Goal: Task Accomplishment & Management: Complete application form

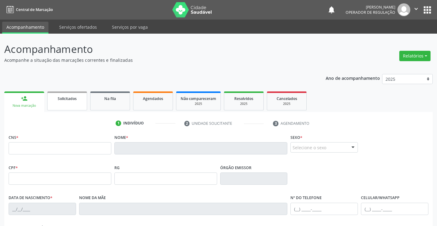
click at [62, 102] on link "Solicitados" at bounding box center [67, 101] width 40 height 19
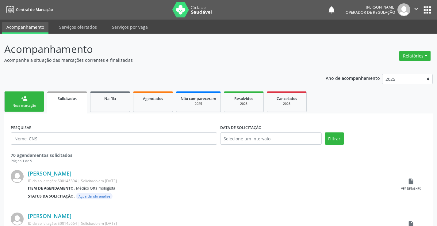
click at [37, 105] on div "Nova marcação" at bounding box center [24, 106] width 31 height 5
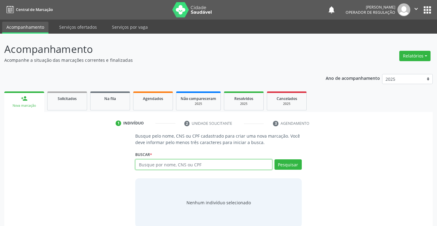
click at [193, 164] on input "text" at bounding box center [203, 165] width 137 height 10
type input "704009826629267"
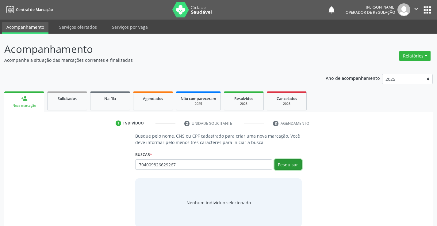
click at [283, 165] on button "Pesquisar" at bounding box center [287, 165] width 27 height 10
type input "704009826629267"
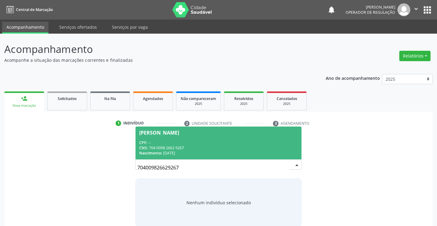
click at [261, 134] on div "[PERSON_NAME]" at bounding box center [218, 133] width 158 height 5
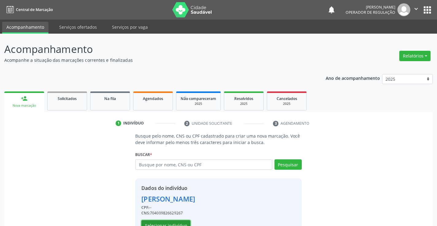
click at [181, 224] on button "Selecionar indivíduo" at bounding box center [165, 226] width 49 height 10
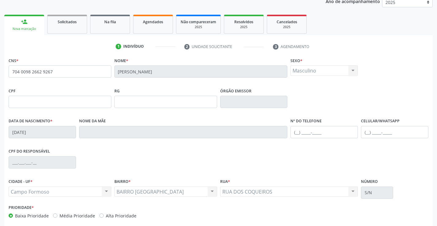
scroll to position [106, 0]
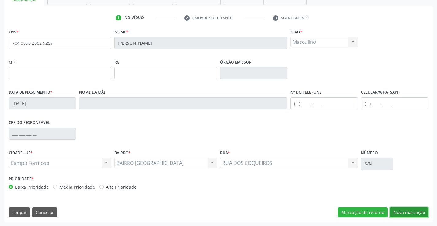
click at [401, 212] on button "Nova marcação" at bounding box center [408, 213] width 39 height 10
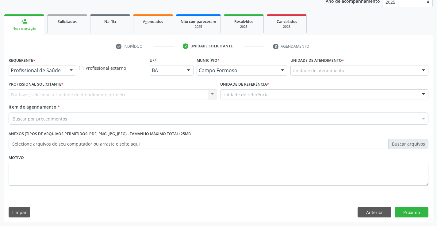
scroll to position [77, 0]
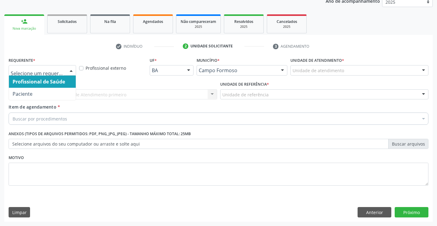
click at [69, 70] on div at bounding box center [70, 71] width 9 height 10
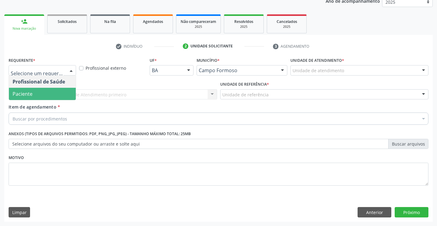
click at [67, 96] on span "Paciente" at bounding box center [42, 94] width 67 height 12
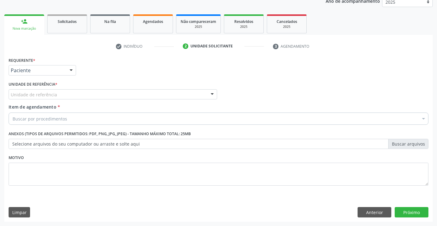
click at [79, 97] on div "Unidade de referência" at bounding box center [113, 94] width 208 height 10
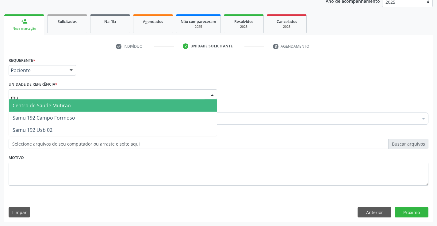
type input "mut"
click at [81, 108] on span "Centro de Saude Mutirao" at bounding box center [113, 106] width 208 height 12
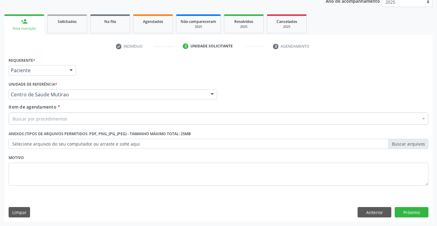
click at [72, 118] on div "Buscar por procedimentos" at bounding box center [218, 119] width 419 height 12
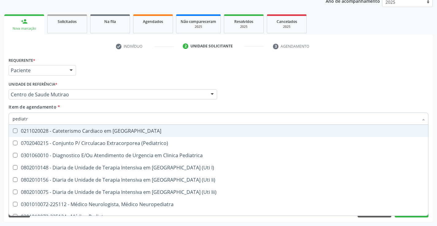
type input "pediatra"
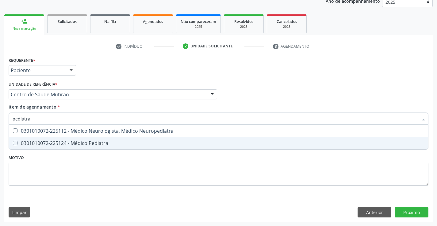
click at [76, 142] on div "0301010072-225124 - Médico Pediatra" at bounding box center [219, 143] width 412 height 5
checkbox Pediatra "true"
click at [220, 178] on div "Requerente * Paciente Profissional de Saúde Paciente Nenhum resultado encontrad…" at bounding box center [218, 125] width 419 height 139
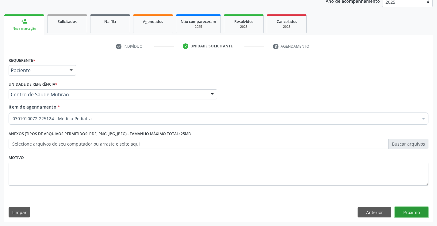
click at [414, 213] on button "Próximo" at bounding box center [411, 212] width 34 height 10
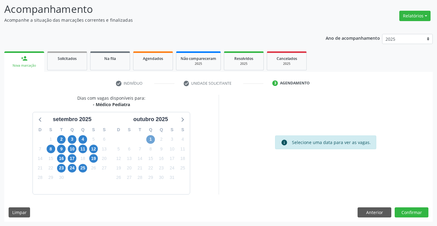
click at [149, 138] on span "1" at bounding box center [150, 139] width 9 height 9
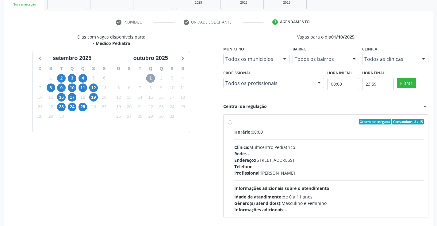
scroll to position [129, 0]
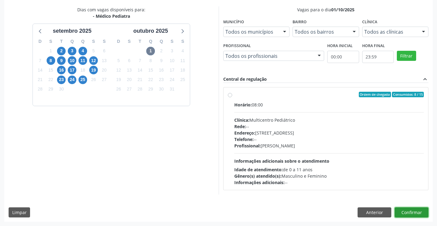
click at [404, 213] on button "Confirmar" at bounding box center [411, 213] width 34 height 10
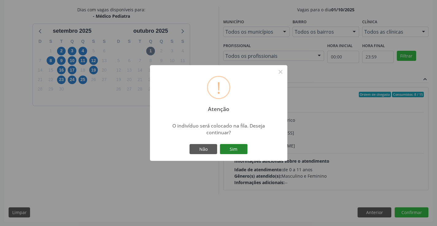
click at [234, 148] on button "Sim" at bounding box center [234, 149] width 28 height 10
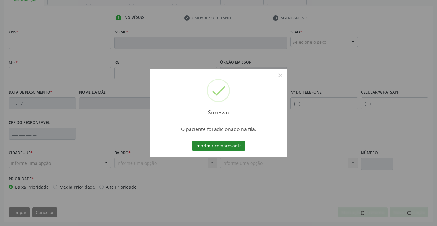
scroll to position [106, 0]
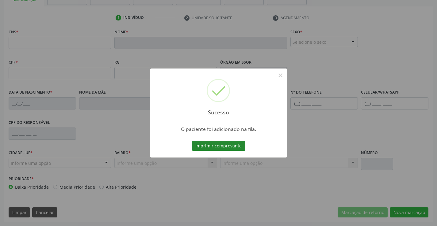
click at [213, 144] on button "Imprimir comprovante" at bounding box center [218, 146] width 53 height 10
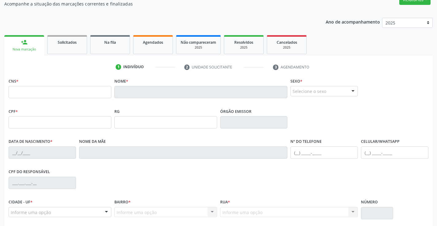
scroll to position [14, 0]
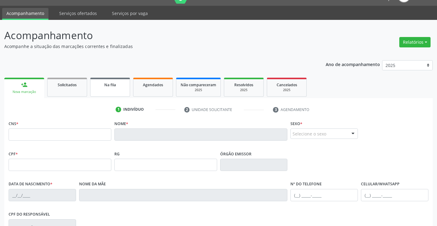
click at [110, 89] on link "Na fila" at bounding box center [110, 87] width 40 height 19
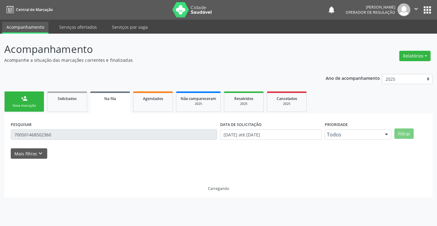
scroll to position [0, 0]
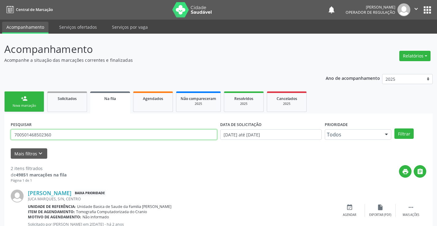
click at [86, 133] on input "700501468502360" at bounding box center [114, 135] width 206 height 10
type input "7"
type input "704009826629267"
click at [403, 132] on button "Filtrar" at bounding box center [403, 134] width 19 height 10
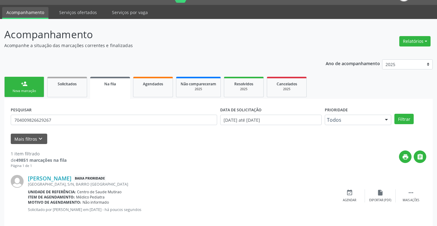
scroll to position [22, 0]
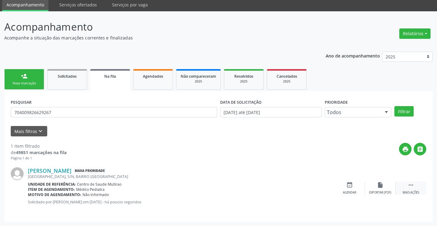
click at [409, 185] on icon "" at bounding box center [410, 185] width 7 height 7
click at [378, 187] on icon "edit" at bounding box center [380, 185] width 7 height 7
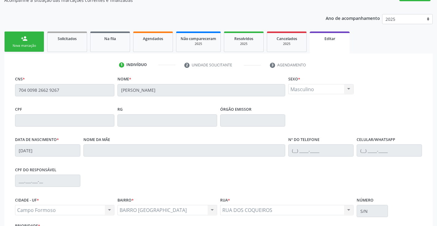
scroll to position [114, 0]
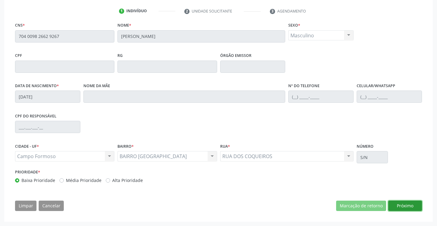
click at [408, 207] on button "Próximo" at bounding box center [405, 206] width 34 height 10
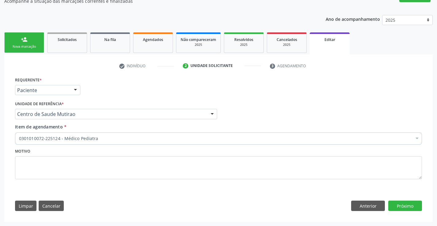
scroll to position [59, 0]
click at [408, 207] on button "Próximo" at bounding box center [405, 206] width 34 height 10
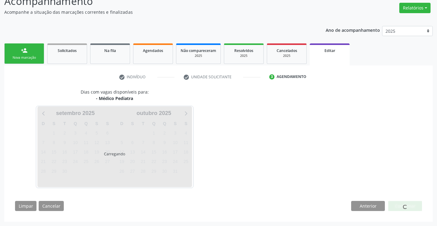
scroll to position [48, 0]
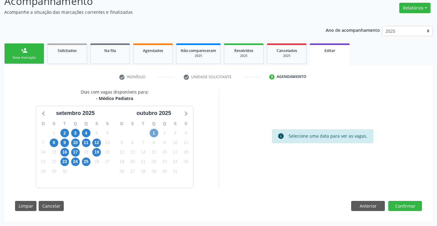
click at [154, 132] on span "1" at bounding box center [154, 133] width 9 height 9
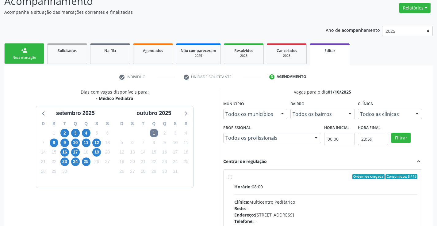
click at [234, 178] on label "Ordem de chegada Consumidos: 8 / 15 Horário: 08:00 Clínica: Multicentro Pediátr…" at bounding box center [325, 221] width 183 height 94
click at [229, 178] on input "Ordem de chegada Consumidos: 8 / 15 Horário: 08:00 Clínica: Multicentro Pediátr…" at bounding box center [230, 177] width 4 height 6
radio input "true"
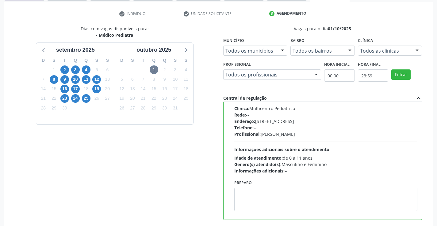
scroll to position [148, 0]
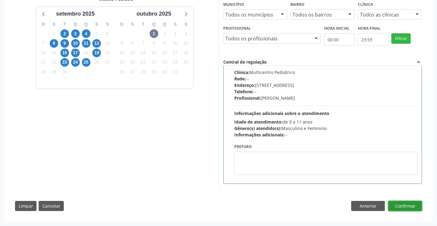
click at [401, 207] on button "Confirmar" at bounding box center [405, 206] width 34 height 10
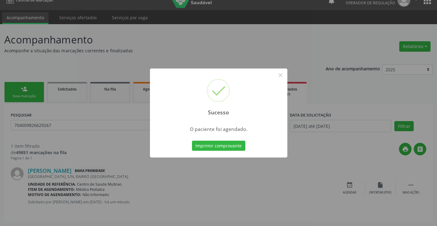
scroll to position [0, 0]
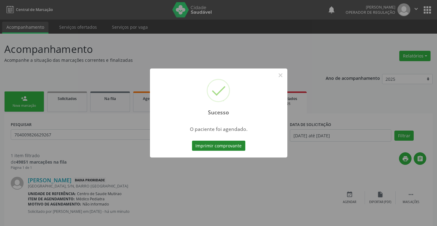
click at [227, 145] on button "Imprimir comprovante" at bounding box center [218, 146] width 53 height 10
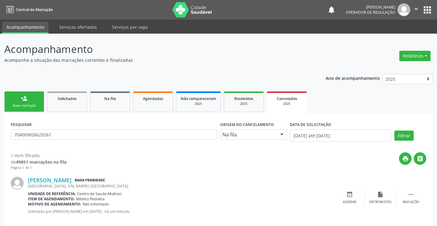
click at [38, 106] on div "Nova marcação" at bounding box center [24, 106] width 31 height 5
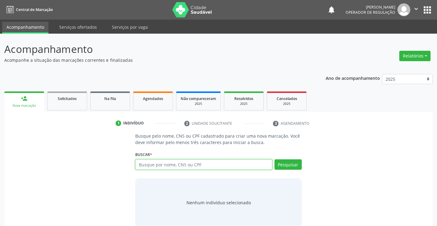
click at [172, 166] on input "text" at bounding box center [203, 165] width 137 height 10
type input "700507931134052"
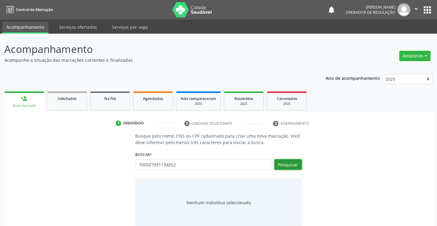
click at [287, 163] on button "Pesquisar" at bounding box center [287, 165] width 27 height 10
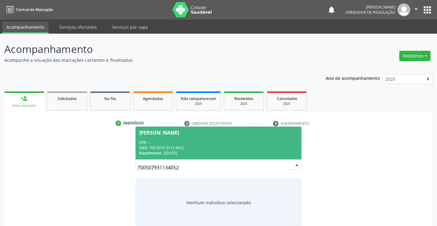
click at [260, 139] on span "[PERSON_NAME] CPF: -- CNS: 700 5079 3113 4052 Nascimento: [DATE]" at bounding box center [217, 143] width 165 height 33
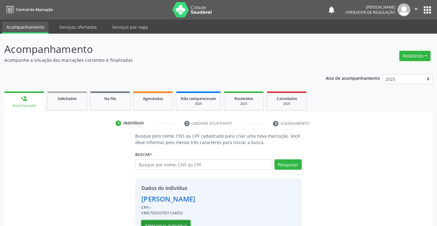
click at [171, 225] on button "Selecionar indivíduo" at bounding box center [165, 226] width 49 height 10
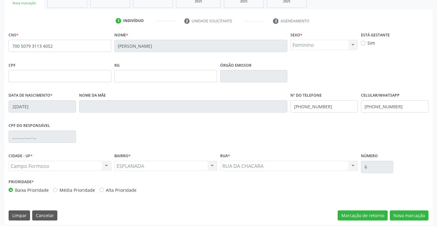
scroll to position [106, 0]
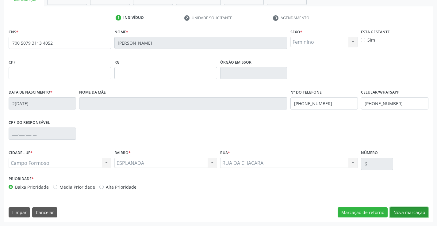
click at [408, 214] on button "Nova marcação" at bounding box center [408, 213] width 39 height 10
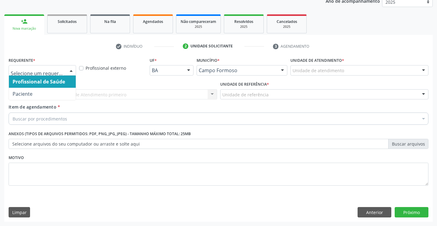
click at [70, 69] on div at bounding box center [70, 71] width 9 height 10
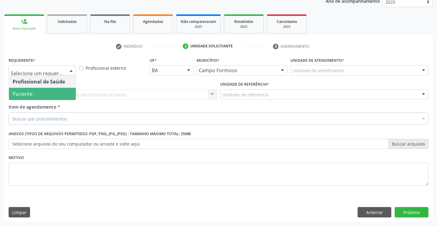
click at [58, 96] on span "Paciente" at bounding box center [42, 94] width 67 height 12
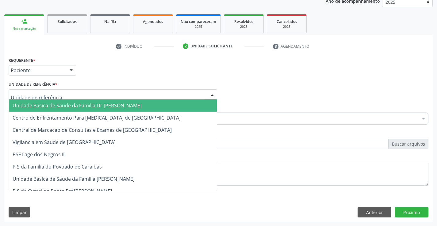
click at [72, 94] on div at bounding box center [113, 94] width 208 height 10
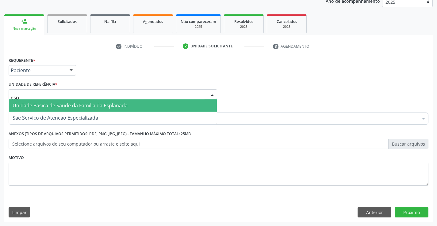
type input "espl"
click at [75, 105] on span "Unidade Basica de Saude da Familia da Esplanada" at bounding box center [70, 105] width 115 height 7
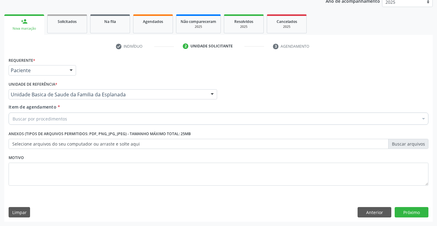
click at [75, 121] on div "Buscar por procedimentos" at bounding box center [218, 119] width 419 height 12
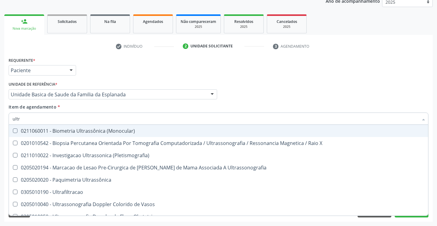
type input "ultra"
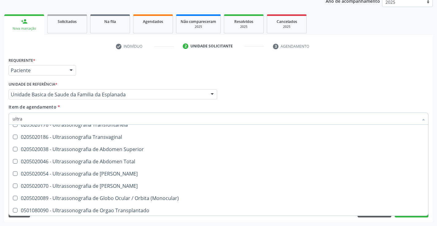
scroll to position [203, 0]
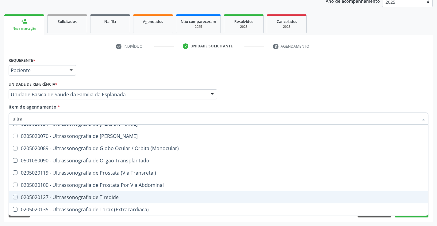
click at [111, 195] on div "0205020127 - Ultrassonografia de Tireoide" at bounding box center [219, 197] width 412 height 5
checkbox Tireoide "true"
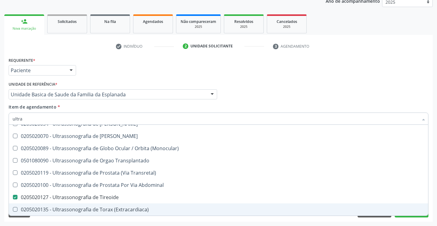
type input "ultra"
click at [131, 221] on div "Requerente * Paciente Profissional de Saúde Paciente Nenhum resultado encontrad…" at bounding box center [218, 139] width 428 height 166
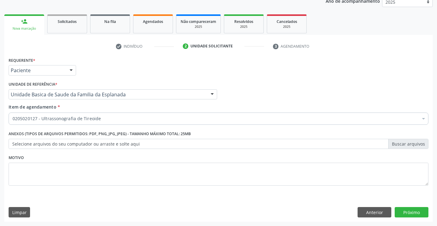
checkbox Tireoide "true"
checkbox Risco "false"
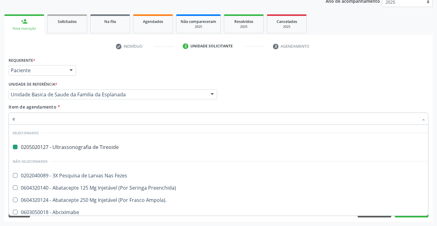
type input "el"
checkbox Tireoide "false"
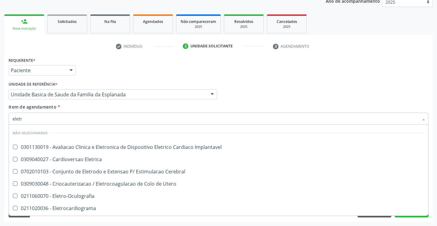
type input "eletro"
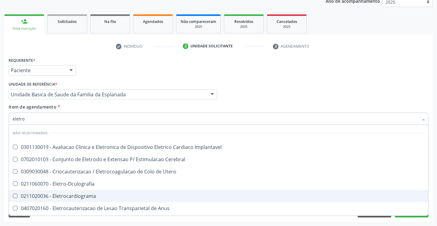
click at [93, 200] on span "0211020036 - Eletrocardiograma" at bounding box center [218, 196] width 419 height 12
checkbox Eletrocardiograma "true"
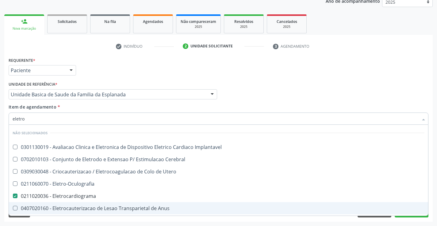
type input "eletro"
click at [104, 224] on div "Acompanhamento Acompanhe a situação das marcações correntes e finalizadas Relat…" at bounding box center [218, 91] width 437 height 270
checkbox Implantavel "true"
checkbox Eletrocardiograma "false"
checkbox Cerebral "true"
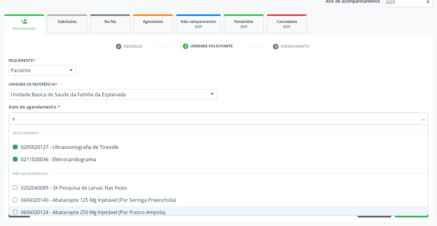
type input "ec"
checkbox Tireoide "false"
checkbox Eletrocardiograma "false"
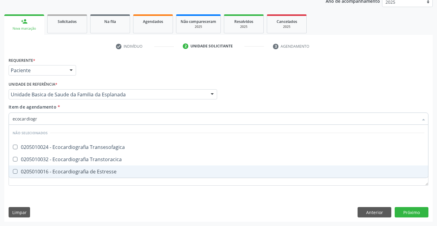
type input "ecocardiogra"
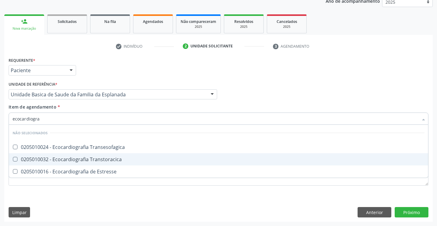
click at [149, 161] on div "0205010032 - Ecocardiografia Transtoracica" at bounding box center [219, 159] width 412 height 5
checkbox Transtoracica "true"
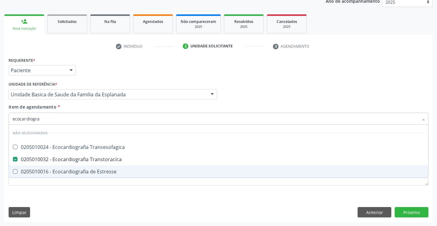
click at [155, 193] on div "Requerente * Paciente Profissional de Saúde Paciente Nenhum resultado encontrad…" at bounding box center [218, 125] width 419 height 139
checkbox Transesofagica "true"
checkbox Estresse "true"
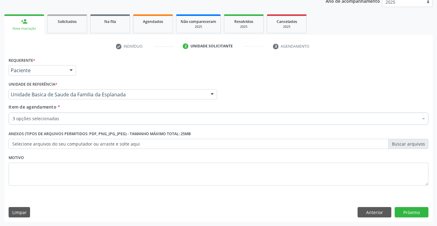
click at [154, 123] on div "3 opções selecionadas" at bounding box center [218, 119] width 419 height 12
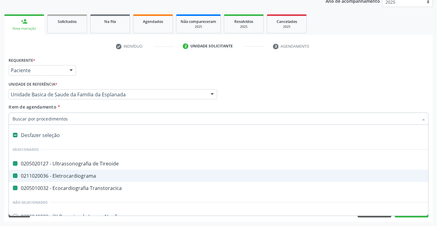
type input "h"
checkbox Tireoide "false"
checkbox Eletrocardiograma "false"
checkbox Transtoracica "false"
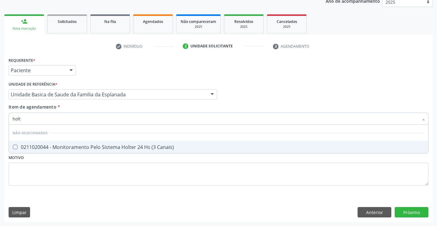
type input "holte"
click at [153, 146] on div "0211020044 - Monitoramento Pelo Sistema Holter 24 Hs (3 Canais)" at bounding box center [219, 147] width 412 height 5
checkbox Canais\) "true"
click at [141, 173] on div "Requerente * Paciente Profissional de Saúde Paciente Nenhum resultado encontrad…" at bounding box center [218, 125] width 419 height 139
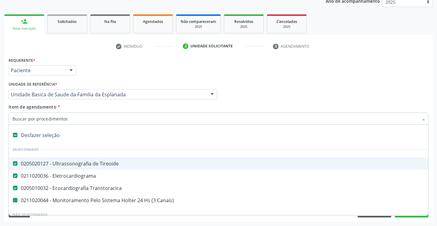
type input "m"
checkbox Canais\) "false"
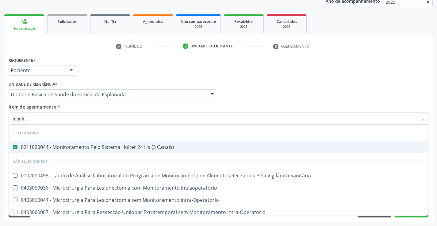
type input "monito"
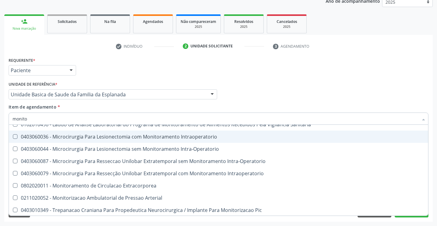
scroll to position [52, 0]
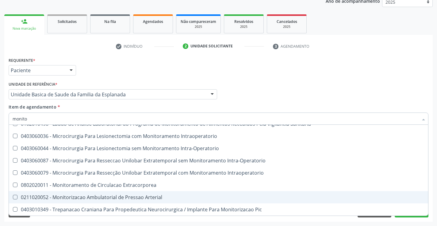
click at [178, 196] on div "0211020052 - Monitorizacao Ambulatorial de Pressao Arterial" at bounding box center [219, 197] width 412 height 5
checkbox Arterial "true"
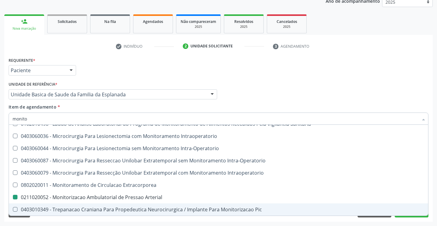
click at [188, 223] on div "Acompanhamento Acompanhe a situação das marcações correntes e finalizadas Relat…" at bounding box center [218, 91] width 437 height 270
checkbox Intraoperatorio "true"
checkbox Arterial "false"
checkbox Intra-Operatorio "true"
checkbox Sanitária "true"
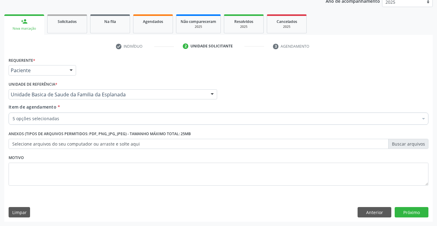
scroll to position [0, 0]
click at [405, 214] on button "Próximo" at bounding box center [411, 212] width 34 height 10
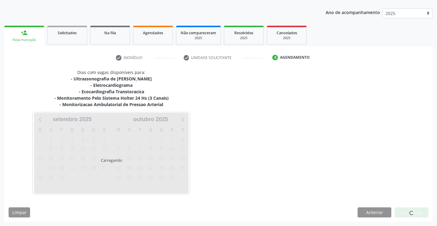
scroll to position [77, 0]
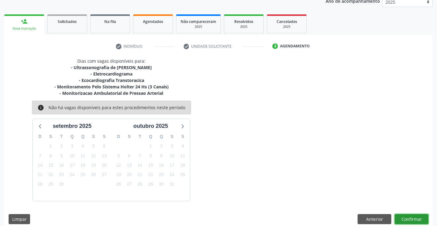
click at [404, 219] on button "Confirmar" at bounding box center [411, 219] width 34 height 10
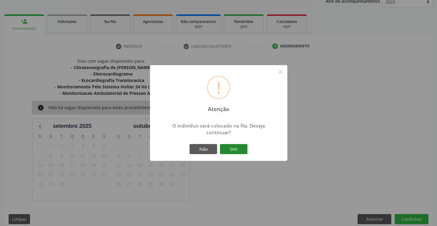
click at [243, 149] on button "Sim" at bounding box center [234, 149] width 28 height 10
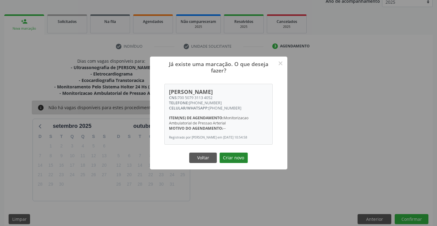
click at [239, 157] on button "Criar novo" at bounding box center [233, 158] width 28 height 10
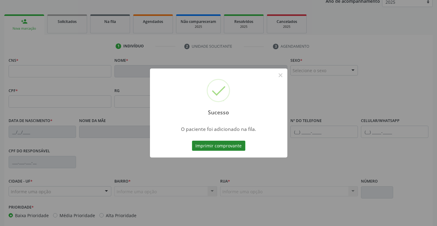
click at [235, 145] on button "Imprimir comprovante" at bounding box center [218, 146] width 53 height 10
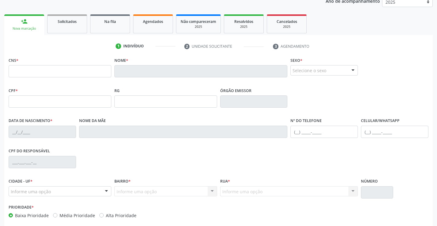
scroll to position [0, 0]
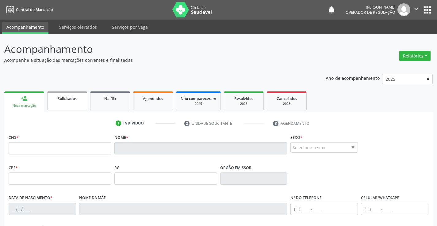
click at [70, 105] on link "Solicitados" at bounding box center [67, 101] width 40 height 19
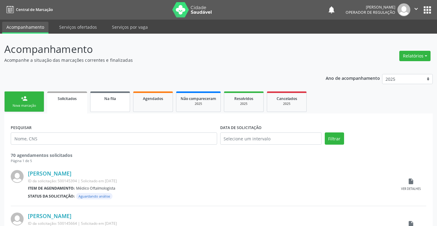
click at [110, 105] on link "Na fila" at bounding box center [110, 102] width 40 height 21
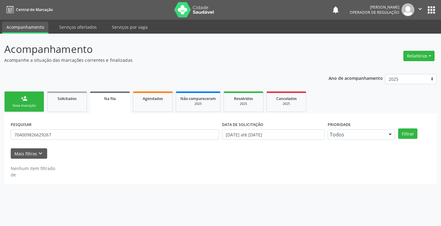
click at [37, 106] on div "Nova marcação" at bounding box center [24, 106] width 31 height 5
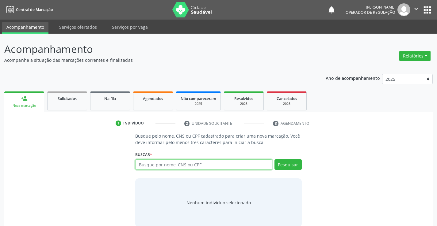
click at [163, 165] on input "text" at bounding box center [203, 165] width 137 height 10
click at [146, 164] on input "text" at bounding box center [203, 165] width 137 height 10
type input "700505936998460"
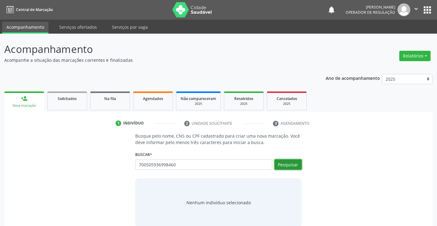
click at [286, 165] on button "Pesquisar" at bounding box center [287, 165] width 27 height 10
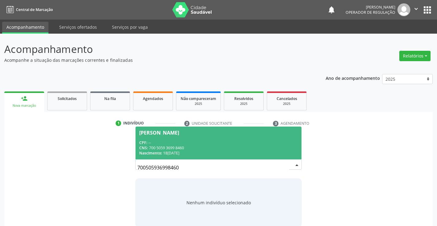
click at [286, 164] on input "700505936998460" at bounding box center [212, 168] width 151 height 12
click at [254, 144] on div "CPF: --" at bounding box center [218, 142] width 158 height 5
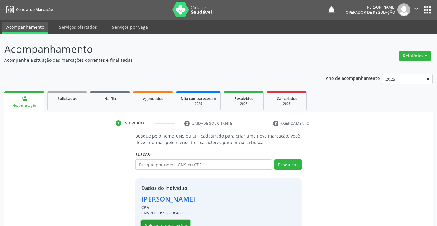
click at [161, 221] on button "Selecionar indivíduo" at bounding box center [165, 226] width 49 height 10
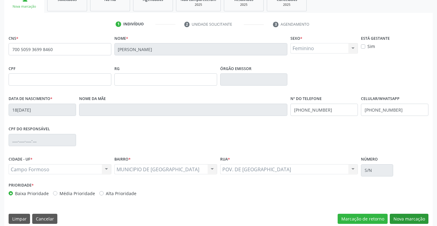
scroll to position [106, 0]
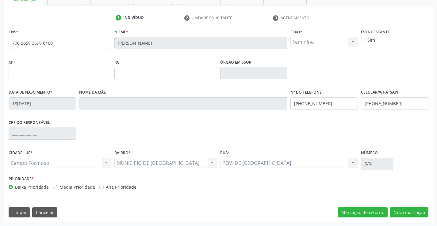
click at [212, 163] on div "MUNICIPIO DE [GEOGRAPHIC_DATA] MUNICIPIO DE [GEOGRAPHIC_DATA] resultado encontr…" at bounding box center [165, 163] width 103 height 10
click at [396, 104] on input "[PHONE_NUMBER]" at bounding box center [394, 103] width 67 height 12
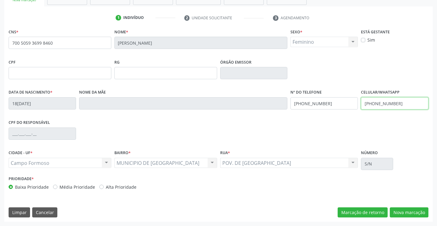
type input "[PHONE_NUMBER]"
click at [330, 106] on input "[PHONE_NUMBER]" at bounding box center [323, 103] width 67 height 12
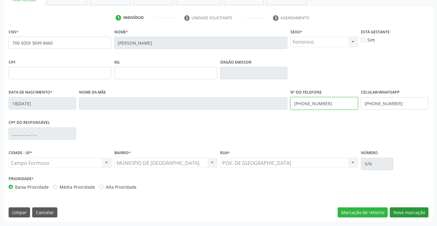
type input "[PHONE_NUMBER]"
click at [409, 212] on button "Nova marcação" at bounding box center [408, 213] width 39 height 10
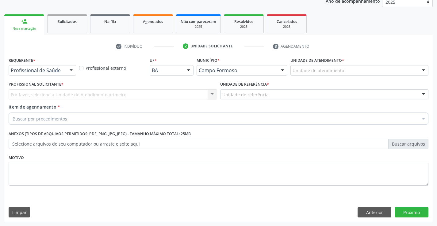
scroll to position [77, 0]
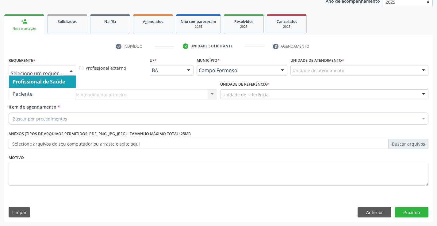
click at [70, 69] on div at bounding box center [70, 71] width 9 height 10
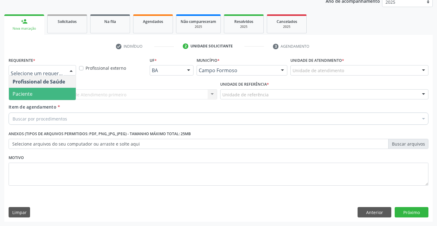
click at [54, 98] on span "Paciente" at bounding box center [42, 94] width 67 height 12
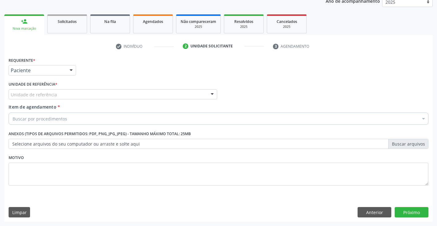
click at [66, 95] on div "Unidade de referência" at bounding box center [113, 94] width 208 height 10
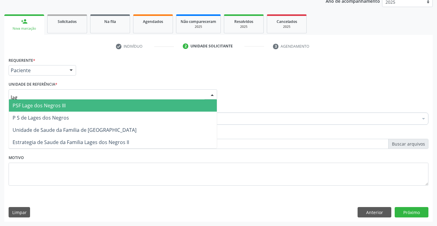
type input "lage"
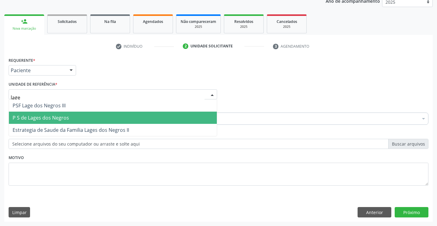
click at [65, 118] on span "P S de Lages dos Negros" at bounding box center [41, 118] width 56 height 7
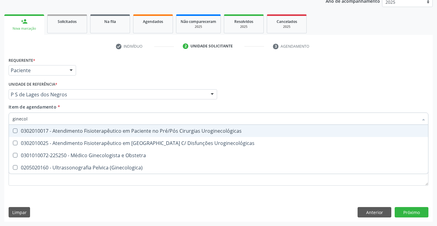
type input "ginecolo"
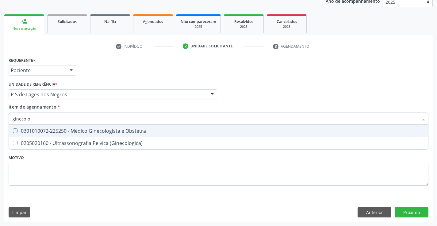
drag, startPoint x: 98, startPoint y: 129, endPoint x: 92, endPoint y: 148, distance: 19.7
click at [98, 130] on div "0301010072-225250 - Médico Ginecologista e Obstetra" at bounding box center [219, 131] width 412 height 5
checkbox Obstetra "true"
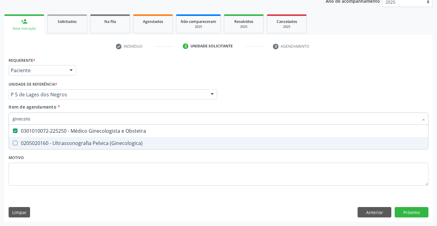
click at [91, 160] on div "Requerente * Paciente Profissional de Saúde Paciente Nenhum resultado encontrad…" at bounding box center [218, 125] width 419 height 139
checkbox \(Ginecologica\) "true"
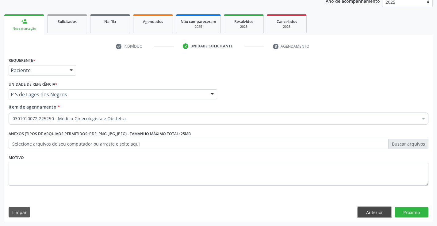
click at [361, 209] on button "Anterior" at bounding box center [374, 212] width 34 height 10
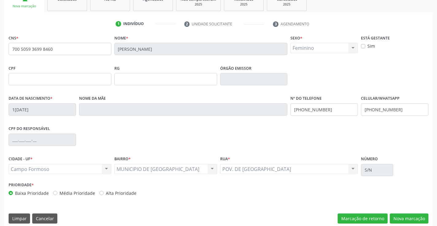
scroll to position [106, 0]
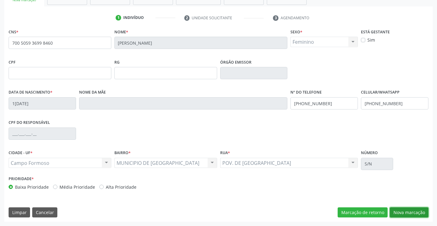
click at [399, 213] on button "Nova marcação" at bounding box center [408, 213] width 39 height 10
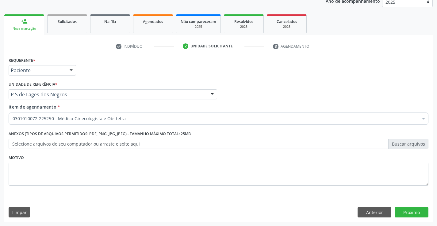
scroll to position [77, 0]
click at [395, 211] on button "Próximo" at bounding box center [411, 212] width 34 height 10
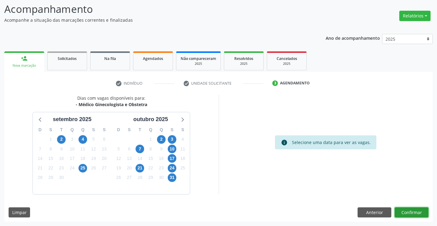
click at [403, 211] on button "Confirmar" at bounding box center [411, 213] width 34 height 10
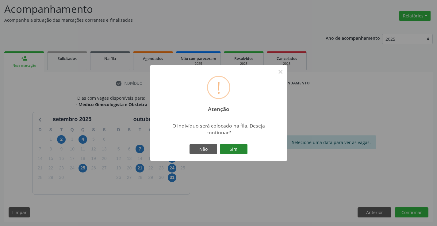
click at [241, 151] on button "Sim" at bounding box center [234, 149] width 28 height 10
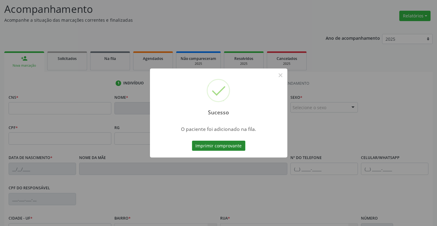
click at [233, 144] on button "Imprimir comprovante" at bounding box center [218, 146] width 53 height 10
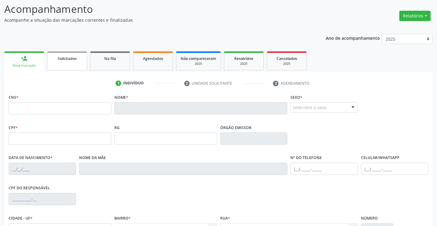
click at [67, 64] on link "Solicitados" at bounding box center [67, 60] width 40 height 19
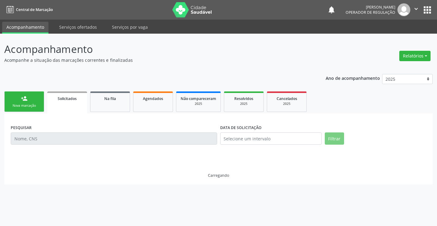
scroll to position [0, 0]
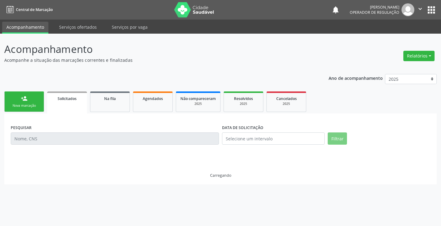
click at [33, 100] on link "person_add Nova marcação" at bounding box center [24, 102] width 40 height 21
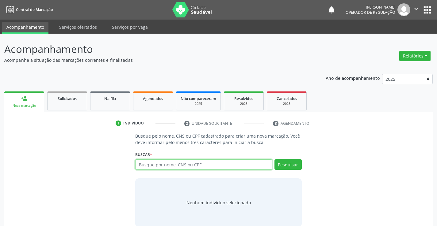
click at [207, 166] on input "text" at bounding box center [203, 165] width 137 height 10
click at [207, 165] on input "text" at bounding box center [203, 165] width 137 height 10
type input "7043015964869495"
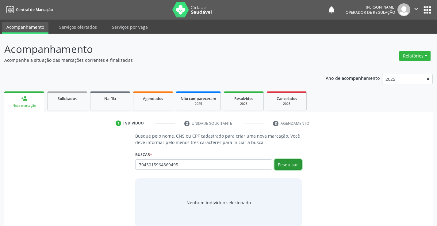
click at [292, 163] on button "Pesquisar" at bounding box center [287, 165] width 27 height 10
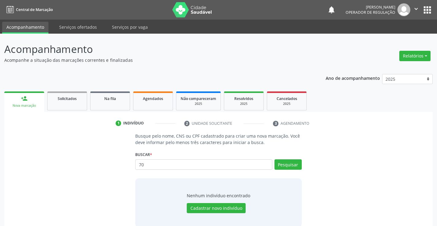
type input "7"
type input "704301564869495"
click at [290, 166] on button "Pesquisar" at bounding box center [287, 165] width 27 height 10
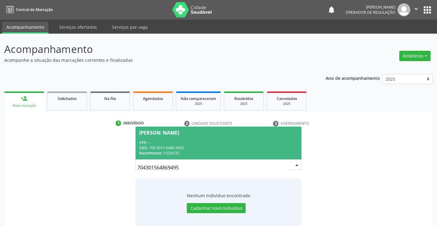
click at [241, 142] on div "CPF: --" at bounding box center [218, 142] width 158 height 5
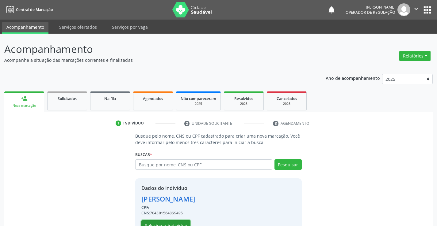
click at [176, 224] on button "Selecionar indivíduo" at bounding box center [165, 226] width 49 height 10
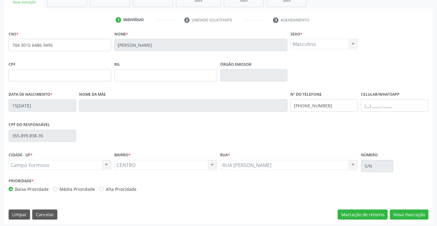
scroll to position [106, 0]
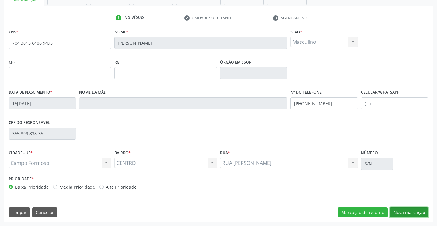
click at [400, 212] on button "Nova marcação" at bounding box center [408, 213] width 39 height 10
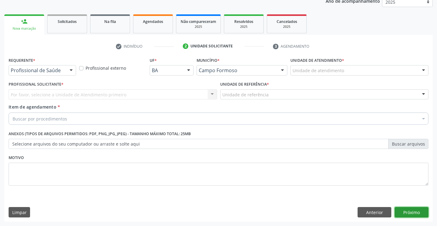
click at [414, 213] on button "Próximo" at bounding box center [411, 212] width 34 height 10
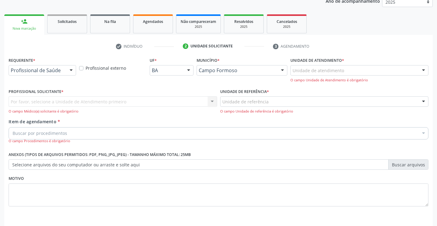
click at [70, 70] on div at bounding box center [70, 71] width 9 height 10
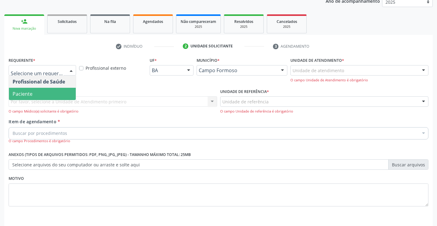
click at [59, 98] on span "Paciente" at bounding box center [42, 94] width 67 height 12
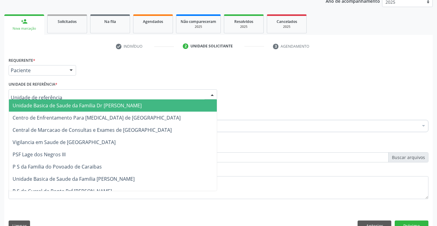
click at [84, 97] on div at bounding box center [113, 94] width 208 height 10
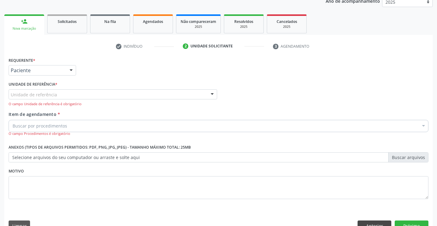
drag, startPoint x: 365, startPoint y: 218, endPoint x: 364, endPoint y: 224, distance: 5.6
click at [364, 224] on div "Requerente * Paciente Profissional de Saúde Paciente Nenhum resultado encontrad…" at bounding box center [218, 146] width 428 height 180
click at [364, 224] on button "Anterior" at bounding box center [374, 226] width 34 height 10
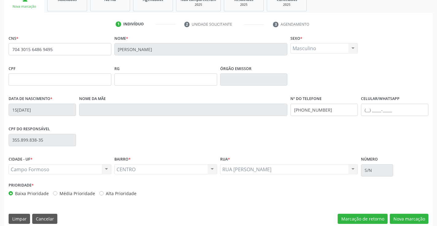
scroll to position [106, 0]
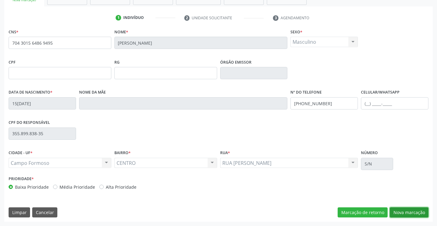
click at [407, 211] on button "Nova marcação" at bounding box center [408, 213] width 39 height 10
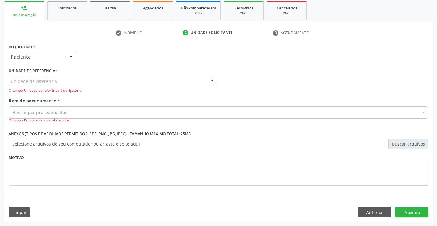
scroll to position [91, 0]
click at [58, 82] on div "Unidade de referência" at bounding box center [113, 81] width 208 height 10
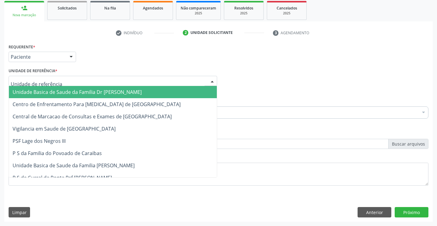
click at [60, 92] on span "Unidade Basica de Saude da Familia Dr [PERSON_NAME]" at bounding box center [77, 92] width 129 height 7
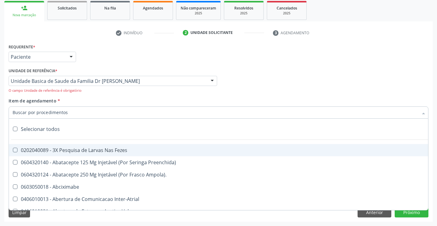
click at [67, 116] on div at bounding box center [218, 113] width 419 height 12
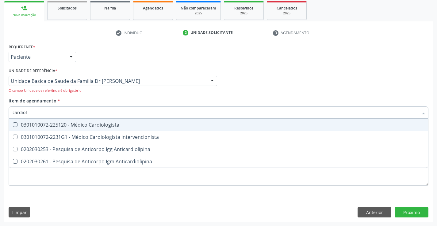
type input "cardiolo"
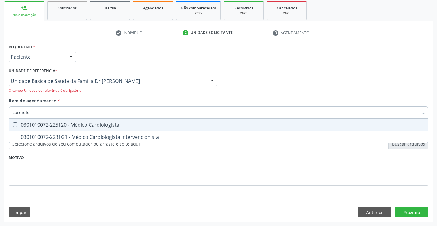
click at [82, 124] on div "0301010072-225120 - Médico Cardiologista" at bounding box center [219, 125] width 412 height 5
checkbox Cardiologista "true"
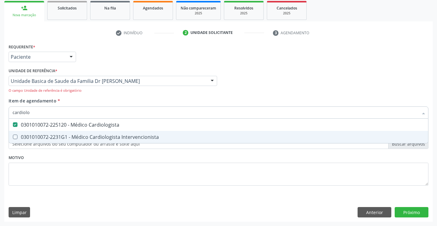
click at [76, 157] on div "Requerente * Paciente Profissional de Saúde Paciente Nenhum resultado encontrad…" at bounding box center [218, 118] width 419 height 152
checkbox Intervencionista "true"
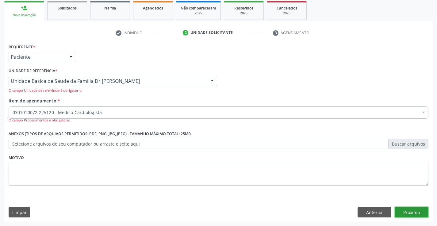
click at [415, 214] on button "Próximo" at bounding box center [411, 212] width 34 height 10
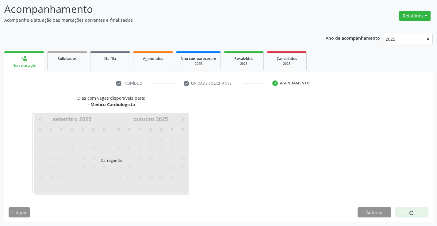
scroll to position [40, 0]
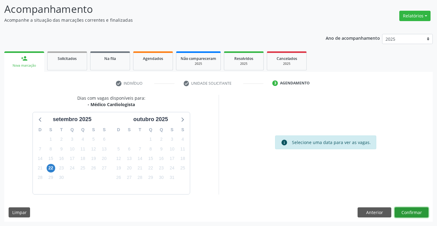
click at [408, 212] on button "Confirmar" at bounding box center [411, 213] width 34 height 10
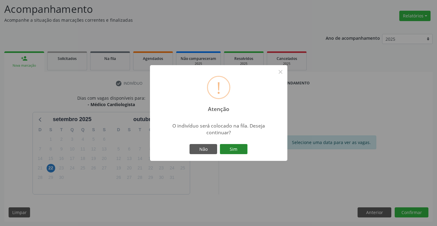
click at [240, 148] on button "Sim" at bounding box center [234, 149] width 28 height 10
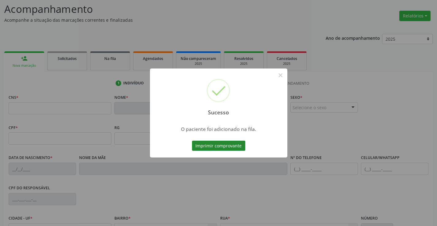
click at [239, 148] on button "Imprimir comprovante" at bounding box center [218, 146] width 53 height 10
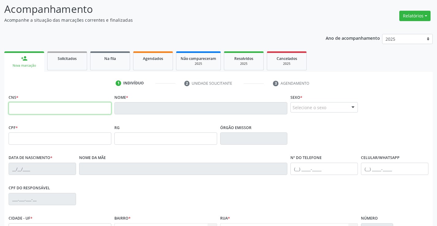
click at [51, 108] on input "text" at bounding box center [60, 108] width 103 height 12
click at [59, 64] on link "Solicitados" at bounding box center [67, 60] width 40 height 19
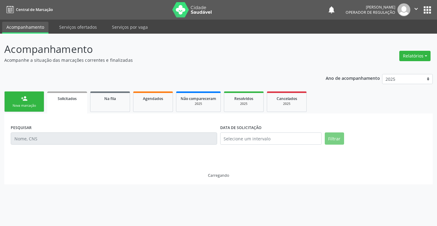
scroll to position [0, 0]
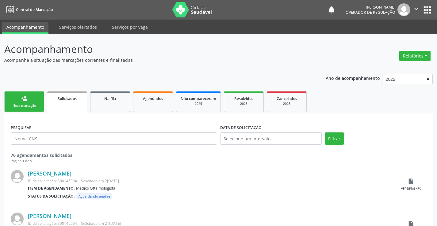
click at [35, 99] on link "person_add Nova marcação" at bounding box center [24, 102] width 40 height 21
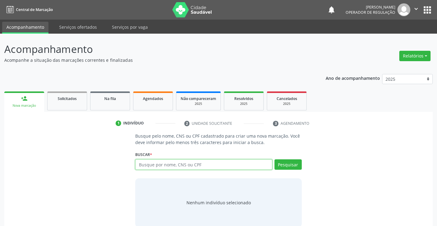
click at [200, 165] on input "text" at bounding box center [203, 165] width 137 height 10
type input "702109720968796"
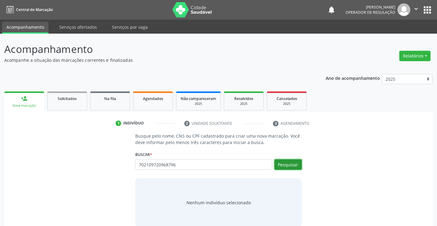
click at [299, 163] on button "Pesquisar" at bounding box center [287, 165] width 27 height 10
type input "702109720968796"
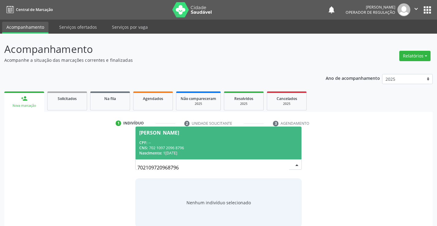
click at [245, 147] on div "CNS: 702 1097 2096 8796" at bounding box center [218, 148] width 158 height 5
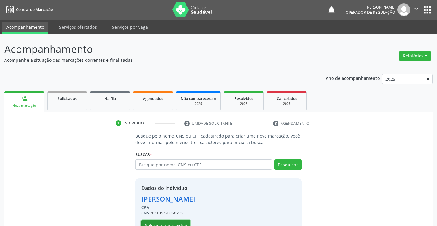
click at [174, 221] on button "Selecionar indivíduo" at bounding box center [165, 226] width 49 height 10
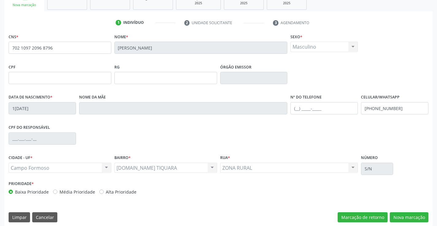
scroll to position [106, 0]
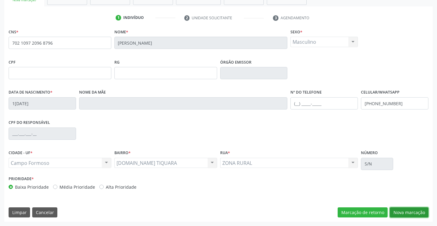
click at [409, 211] on button "Nova marcação" at bounding box center [408, 213] width 39 height 10
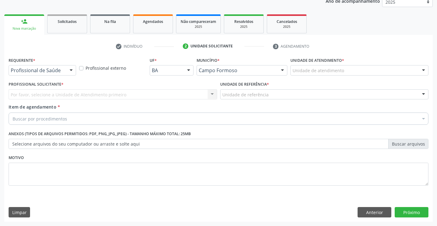
scroll to position [77, 0]
click at [359, 211] on button "Anterior" at bounding box center [374, 212] width 34 height 10
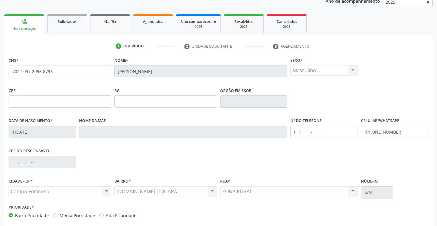
scroll to position [106, 0]
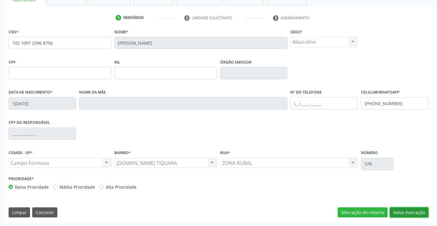
click at [404, 210] on button "Nova marcação" at bounding box center [408, 213] width 39 height 10
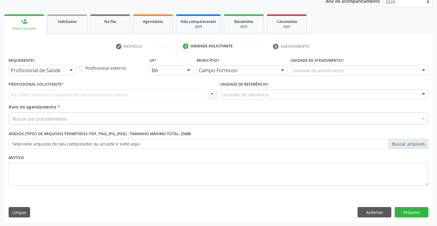
scroll to position [77, 0]
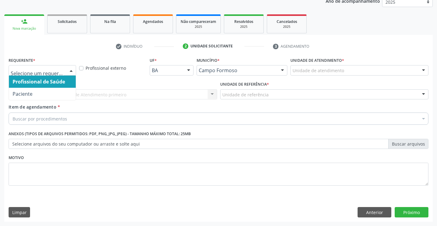
click at [72, 70] on div at bounding box center [70, 71] width 9 height 10
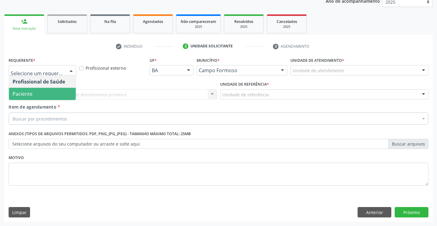
click at [64, 93] on span "Paciente" at bounding box center [42, 94] width 67 height 12
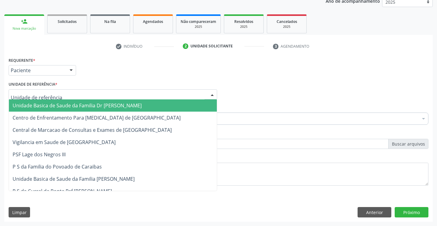
click at [67, 97] on div at bounding box center [113, 94] width 208 height 10
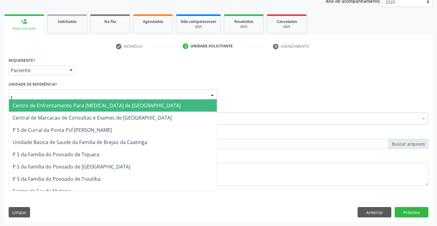
type input "ti"
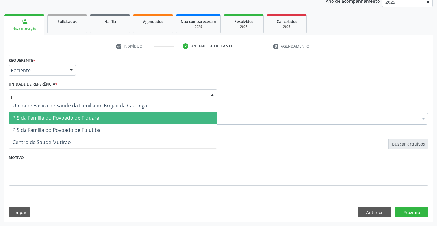
click at [85, 119] on span "P S da Familia do Povoado de Tiquara" at bounding box center [56, 118] width 87 height 7
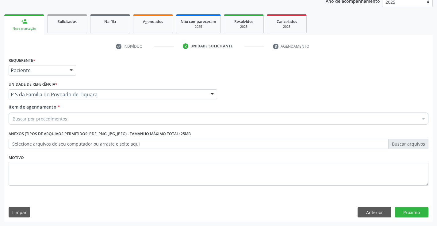
click at [83, 122] on div "Buscar por procedimentos" at bounding box center [218, 119] width 419 height 12
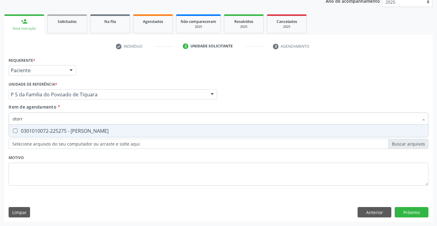
drag, startPoint x: 97, startPoint y: 131, endPoint x: 97, endPoint y: 138, distance: 7.4
click at [97, 138] on div "Requerente * Paciente Profissional de Saúde Paciente Nenhum resultado encontrad…" at bounding box center [218, 125] width 419 height 139
click at [108, 159] on div "Requerente * Paciente Profissional de Saúde Paciente Nenhum resultado encontrad…" at bounding box center [218, 125] width 419 height 139
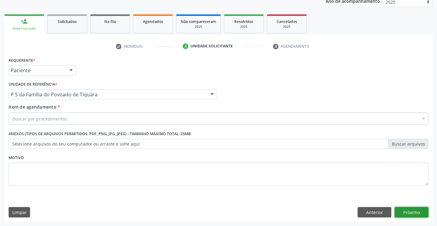
click at [402, 214] on button "Próximo" at bounding box center [411, 212] width 34 height 10
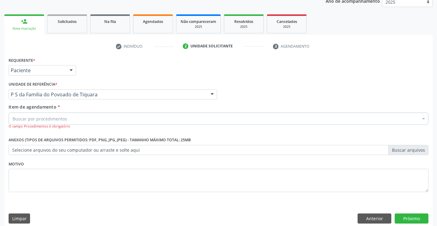
click at [82, 120] on div "Buscar por procedimentos" at bounding box center [218, 119] width 419 height 12
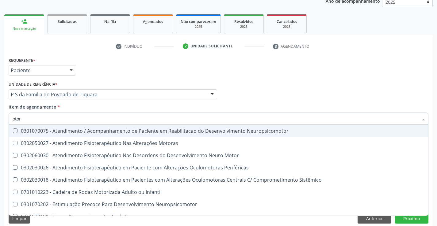
type input "otorr"
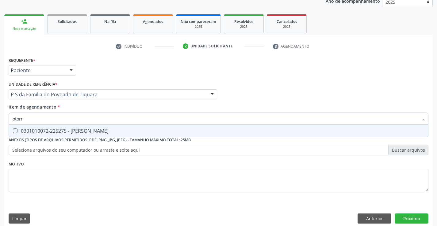
click at [102, 131] on div "0301010072-225275 - [PERSON_NAME]" at bounding box center [219, 131] width 412 height 5
checkbox Otorrinolaringologista "true"
click at [108, 160] on div "Requerente * Paciente Profissional de Saúde Paciente Nenhum resultado encontrad…" at bounding box center [218, 128] width 419 height 145
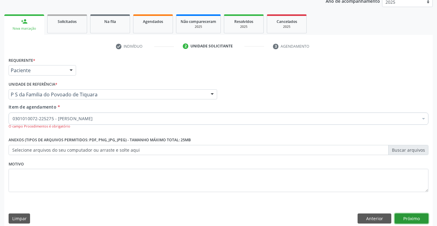
click at [406, 214] on button "Próximo" at bounding box center [411, 219] width 34 height 10
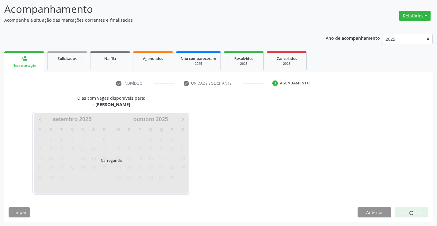
scroll to position [58, 0]
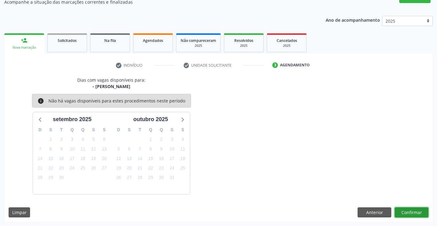
click at [403, 213] on button "Confirmar" at bounding box center [411, 213] width 34 height 10
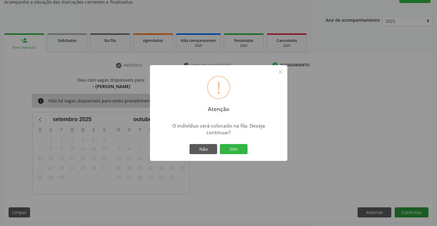
click at [220, 144] on button "Sim" at bounding box center [234, 149] width 28 height 10
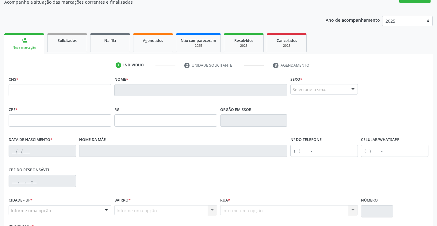
drag, startPoint x: 60, startPoint y: 45, endPoint x: 53, endPoint y: 45, distance: 7.4
click at [61, 45] on link "Solicitados" at bounding box center [67, 42] width 40 height 19
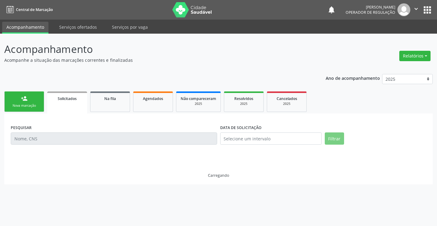
scroll to position [0, 0]
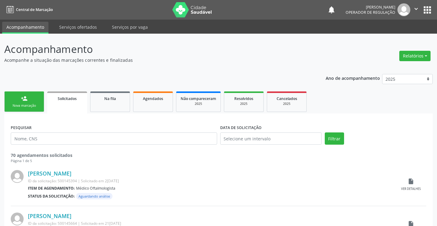
click at [34, 103] on link "person_add Nova marcação" at bounding box center [24, 102] width 40 height 21
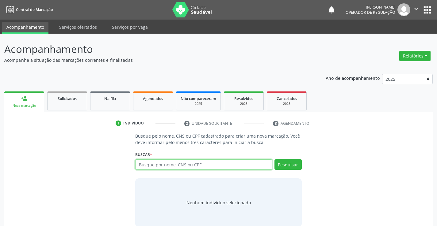
click at [205, 165] on input "text" at bounding box center [203, 165] width 137 height 10
type input "700505761429659"
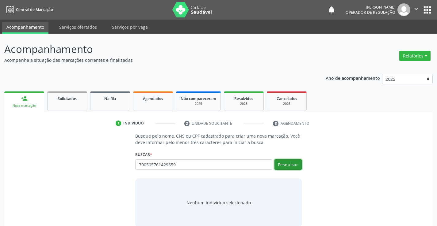
click at [289, 163] on button "Pesquisar" at bounding box center [287, 165] width 27 height 10
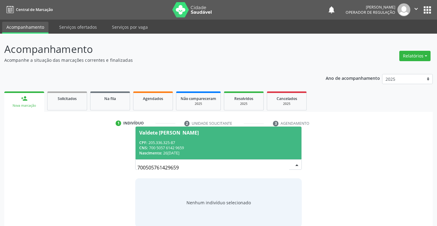
click at [243, 147] on div "CNS: 700 5057 6142 9659" at bounding box center [218, 148] width 158 height 5
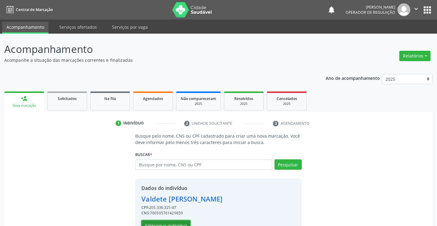
click at [180, 225] on button "Selecionar indivíduo" at bounding box center [165, 226] width 49 height 10
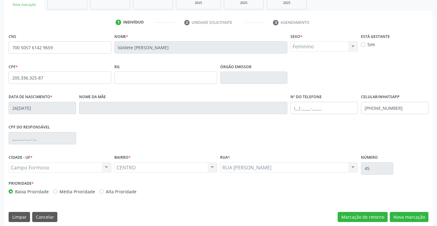
scroll to position [106, 0]
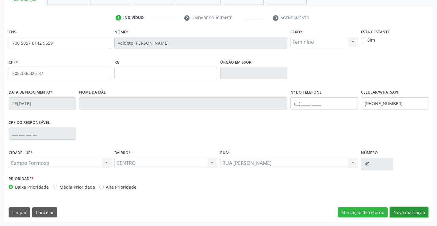
click at [397, 210] on button "Nova marcação" at bounding box center [408, 213] width 39 height 10
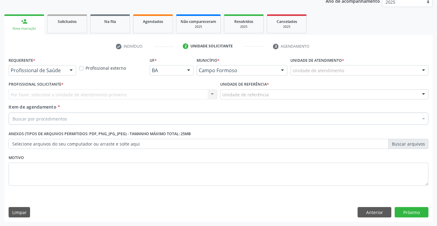
scroll to position [77, 0]
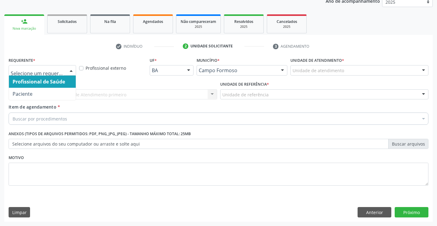
click at [70, 69] on div at bounding box center [70, 71] width 9 height 10
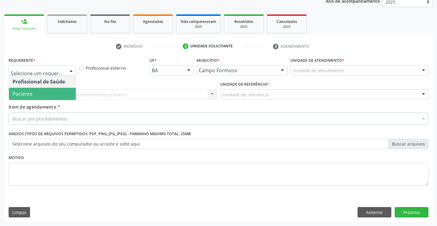
click at [52, 94] on span "Paciente" at bounding box center [42, 94] width 67 height 12
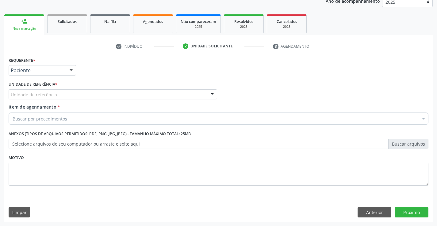
click at [58, 94] on div "Unidade de referência" at bounding box center [113, 94] width 208 height 10
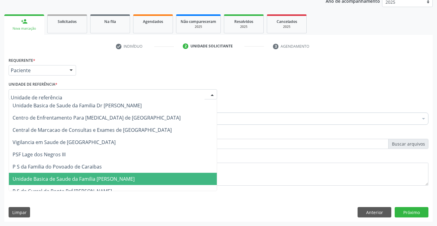
drag, startPoint x: 73, startPoint y: 179, endPoint x: 71, endPoint y: 149, distance: 30.1
click at [73, 175] on span "Unidade Basica de Saude da Familia [PERSON_NAME]" at bounding box center [113, 179] width 208 height 12
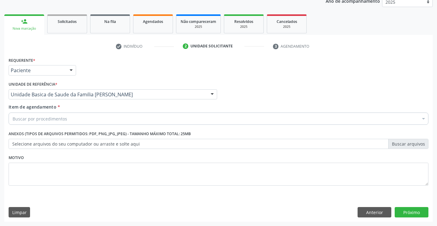
click at [68, 121] on div "Buscar por procedimentos" at bounding box center [218, 119] width 419 height 12
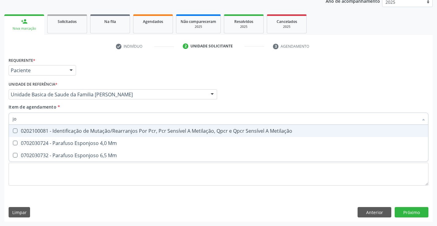
type input "j"
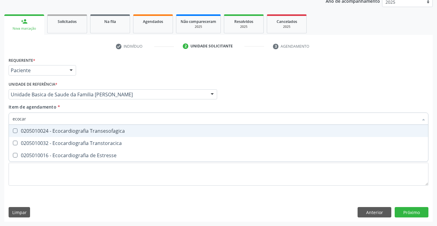
type input "ecocard"
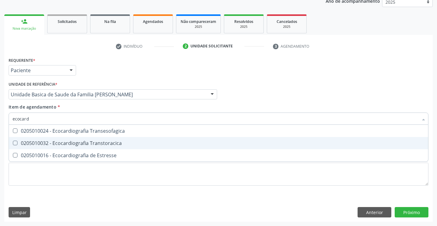
click at [84, 142] on div "0205010032 - Ecocardiografia Transtoracica" at bounding box center [219, 143] width 412 height 5
checkbox Transtoracica "true"
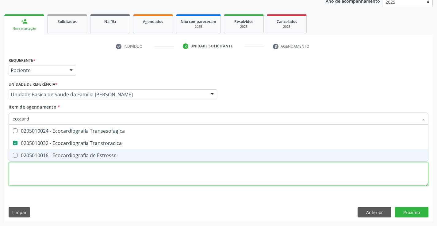
click at [96, 177] on div "Requerente * Paciente Profissional de Saúde Paciente Nenhum resultado encontrad…" at bounding box center [218, 125] width 419 height 139
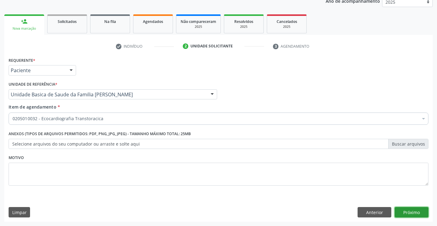
click at [404, 214] on button "Próximo" at bounding box center [411, 212] width 34 height 10
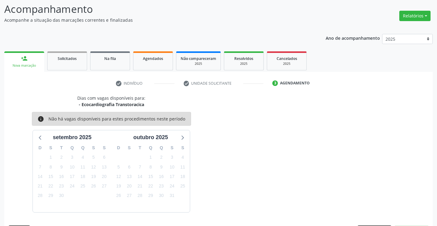
scroll to position [58, 0]
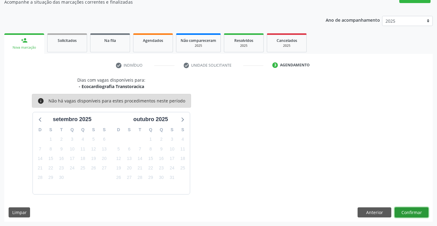
click at [404, 210] on button "Confirmar" at bounding box center [411, 213] width 34 height 10
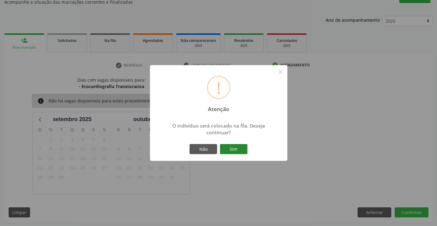
click at [235, 150] on button "Sim" at bounding box center [234, 149] width 28 height 10
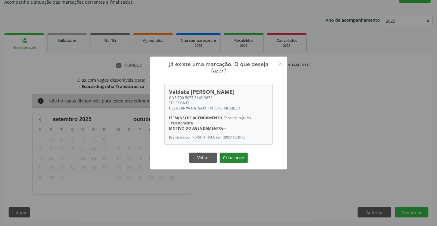
click at [232, 157] on button "Criar novo" at bounding box center [233, 158] width 28 height 10
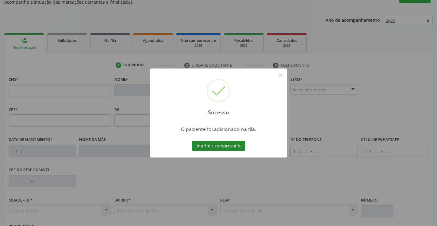
click at [224, 143] on button "Imprimir comprovante" at bounding box center [218, 146] width 53 height 10
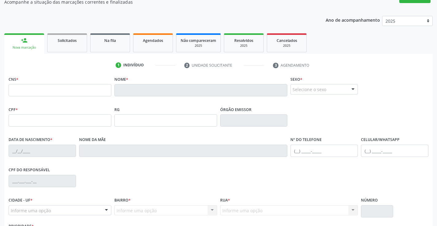
click at [111, 41] on span "Na fila" at bounding box center [110, 40] width 12 height 5
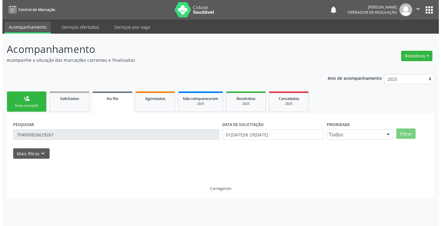
scroll to position [0, 0]
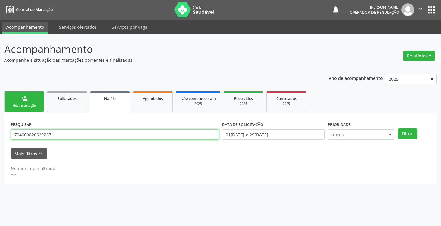
click at [72, 136] on input "704009826629267" at bounding box center [115, 135] width 208 height 10
type input "7"
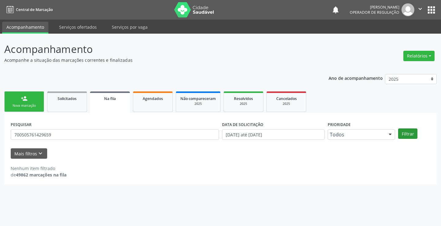
type input "700505761429659"
click at [410, 133] on button "Filtrar" at bounding box center [407, 134] width 19 height 10
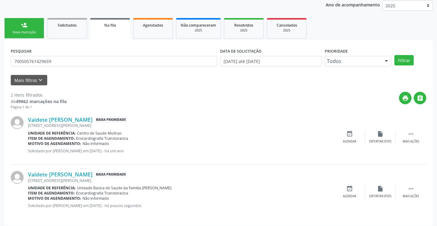
scroll to position [77, 0]
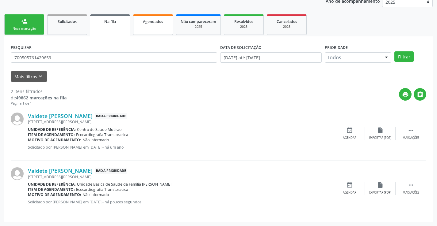
click at [150, 31] on link "Agendados" at bounding box center [153, 24] width 40 height 21
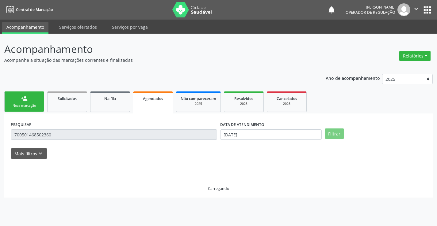
scroll to position [0, 0]
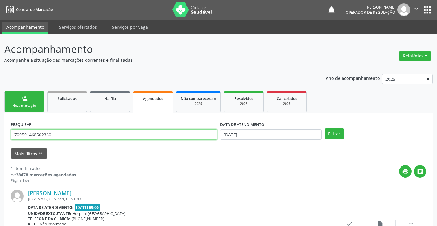
click at [78, 135] on input "700501468502360" at bounding box center [114, 135] width 206 height 10
type input "7"
type input "704301556945196"
click at [120, 100] on div "Na fila" at bounding box center [110, 98] width 31 height 6
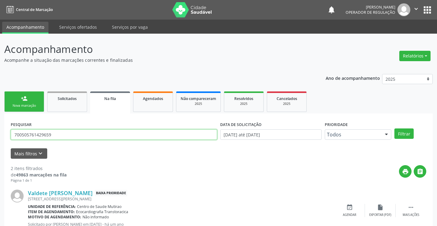
click at [115, 134] on input "700505761429659" at bounding box center [114, 135] width 206 height 10
type input "7"
type input "704301556945196"
click at [400, 135] on button "Filtrar" at bounding box center [403, 134] width 19 height 10
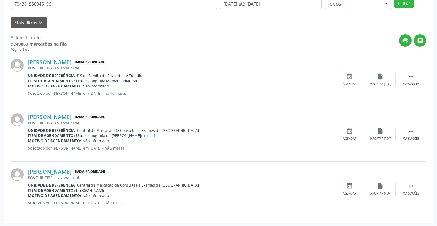
scroll to position [132, 0]
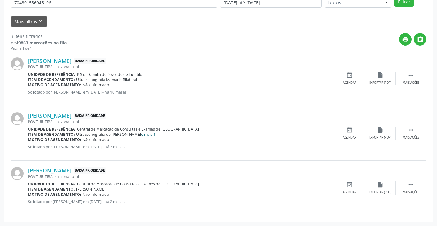
click at [141, 135] on link "e mais 1" at bounding box center [148, 134] width 14 height 5
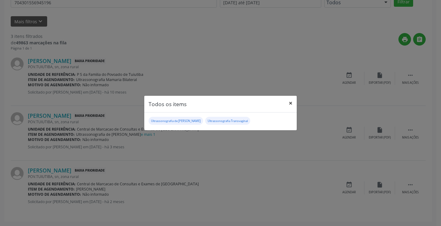
click at [291, 103] on button "×" at bounding box center [291, 103] width 12 height 15
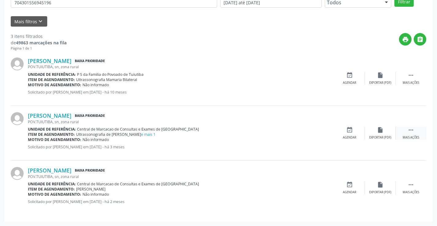
click at [411, 131] on icon "" at bounding box center [410, 130] width 7 height 7
click at [378, 133] on icon "edit" at bounding box center [380, 130] width 7 height 7
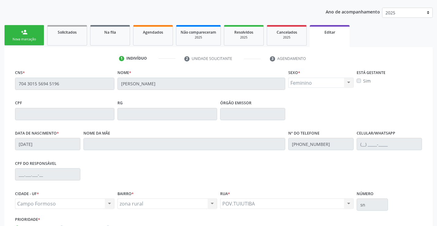
scroll to position [0, 0]
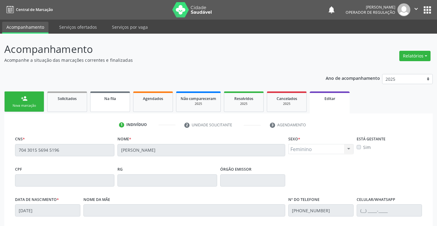
click at [113, 106] on link "Na fila" at bounding box center [110, 102] width 40 height 21
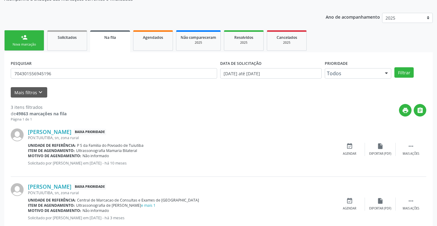
scroll to position [92, 0]
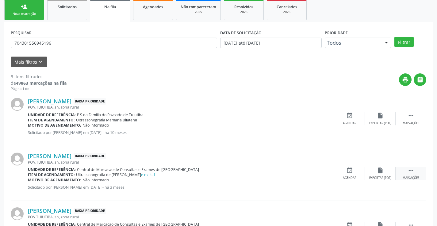
click at [412, 172] on icon "" at bounding box center [410, 170] width 7 height 7
click at [349, 172] on icon "cancel" at bounding box center [349, 170] width 7 height 7
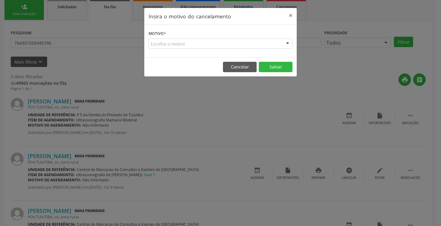
click at [319, 172] on div "Insira o motivo do cancelamento × Motivo * Escolha o motivo Outro Médico - Part…" at bounding box center [220, 113] width 441 height 226
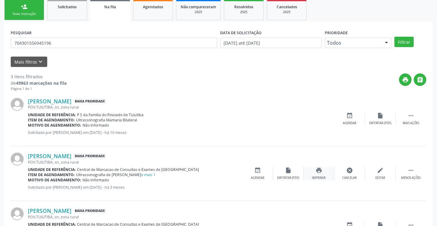
click at [318, 171] on icon "print" at bounding box center [318, 170] width 7 height 7
